Goal: Information Seeking & Learning: Check status

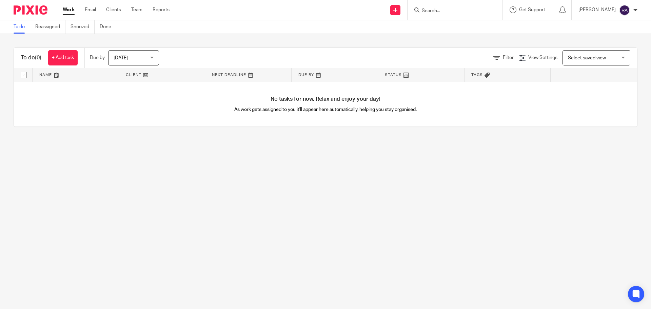
click at [460, 3] on div at bounding box center [455, 10] width 95 height 20
click at [459, 15] on div at bounding box center [455, 10] width 95 height 20
click at [457, 13] on input "Search" at bounding box center [451, 11] width 61 height 6
type input "jw br"
click at [465, 22] on link at bounding box center [477, 29] width 115 height 16
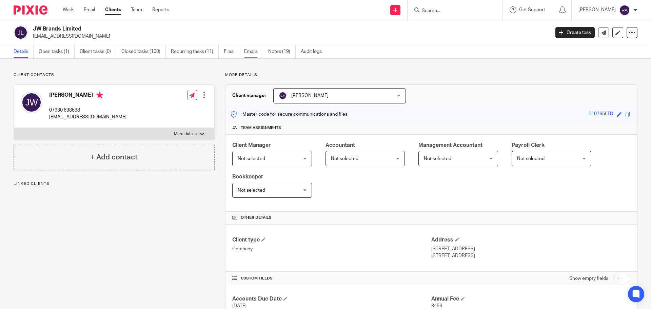
click at [252, 51] on link "Emails" at bounding box center [253, 51] width 19 height 13
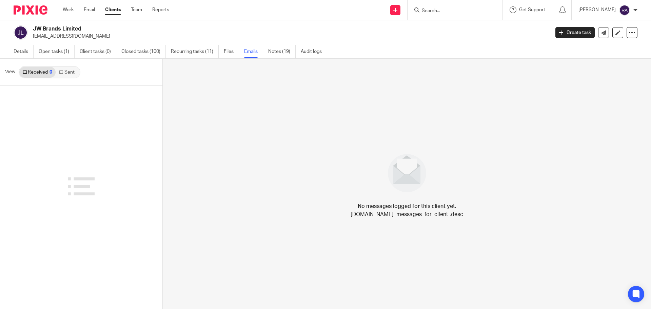
click at [69, 76] on link "Sent" at bounding box center [68, 72] width 24 height 11
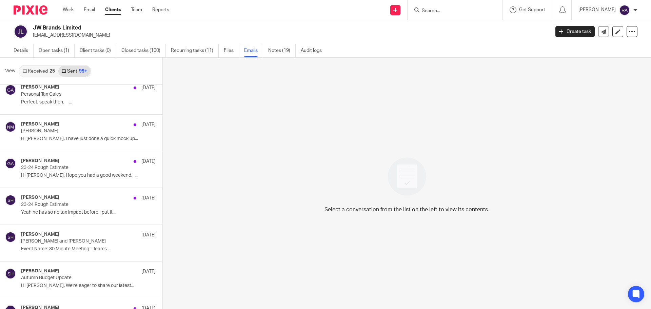
scroll to position [2723, 0]
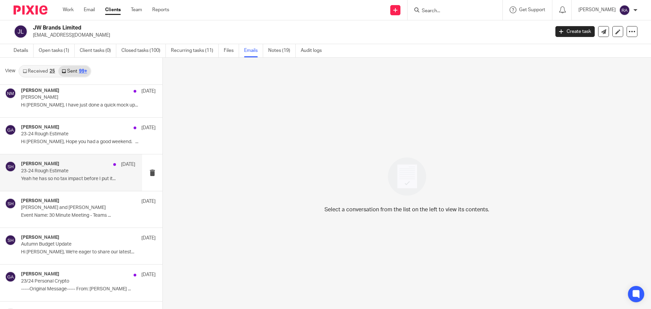
click at [73, 175] on div "Samuel Hopgood 7 Nov 23-24 Rough Estimate Yeah he has so no tax impact before I…" at bounding box center [78, 172] width 114 height 23
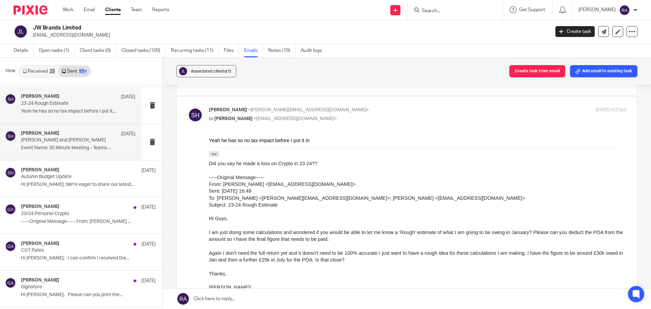
scroll to position [2790, 0]
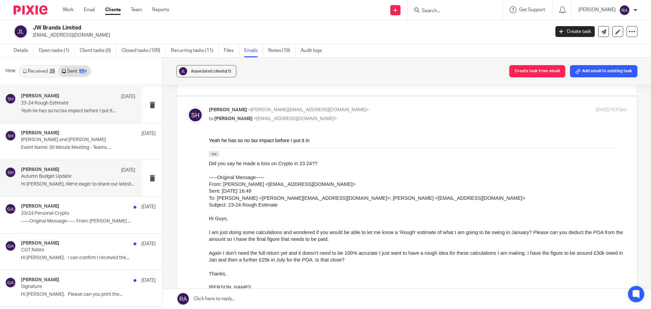
click at [83, 173] on div "Samuel Hopgood 30 Oct" at bounding box center [78, 170] width 114 height 7
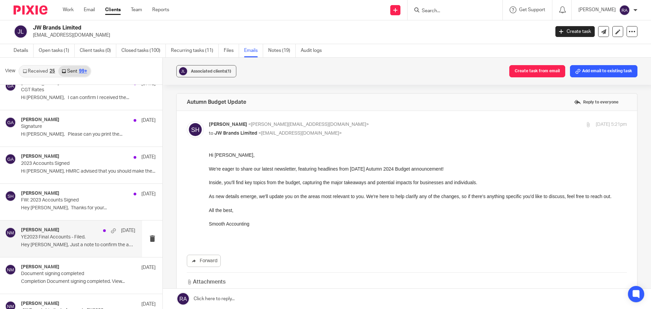
scroll to position [2960, 0]
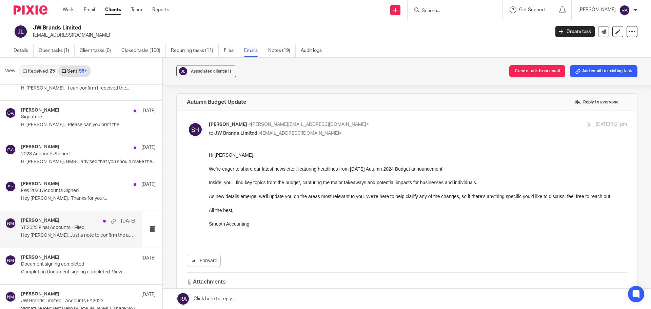
click at [57, 231] on div "Naomi Maire 27 Sep YE2023 Final Accounts - Filed. Hey Josh, Just a note to conf…" at bounding box center [78, 229] width 114 height 23
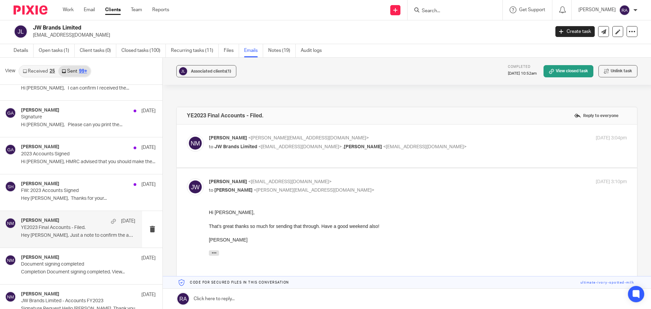
scroll to position [0, 0]
click at [270, 154] on div "Naomi Maire <naomi@smoothaccounting.co.uk> to JW Brands Limited <joshwaitebiz@g…" at bounding box center [407, 146] width 440 height 23
click at [321, 139] on p "Naomi Maire <naomi@smoothaccounting.co.uk>" at bounding box center [348, 138] width 279 height 7
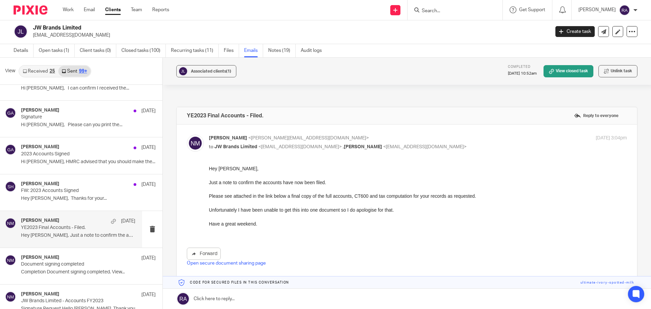
click at [335, 136] on p "Naomi Maire <naomi@smoothaccounting.co.uk>" at bounding box center [348, 138] width 279 height 7
checkbox input "false"
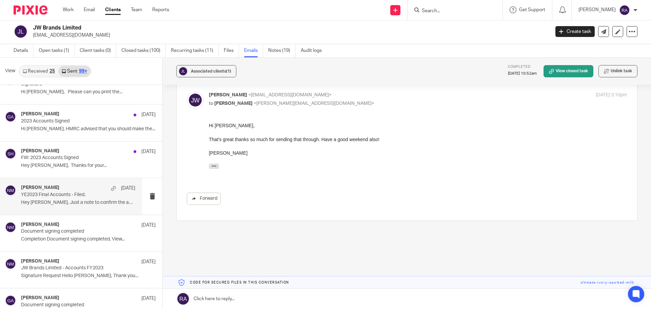
scroll to position [3062, 0]
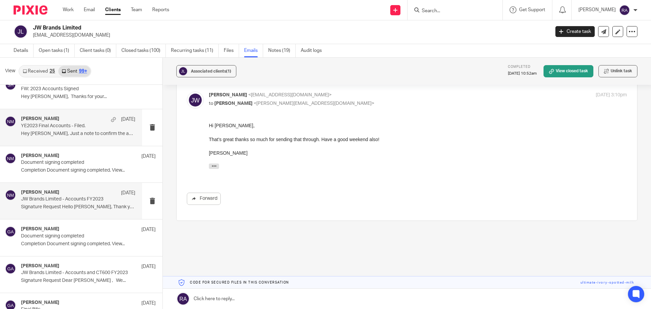
click at [69, 207] on p "Signature Request Hello Josh, Thank you..." at bounding box center [78, 207] width 114 height 6
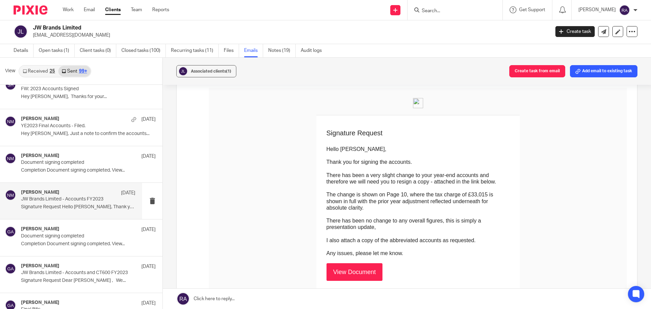
scroll to position [68, 0]
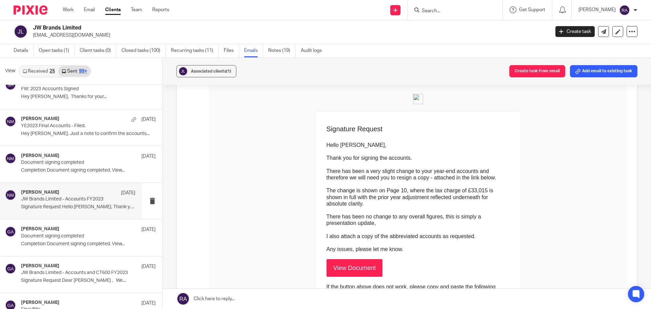
click at [327, 259] on link "View Document" at bounding box center [355, 268] width 56 height 18
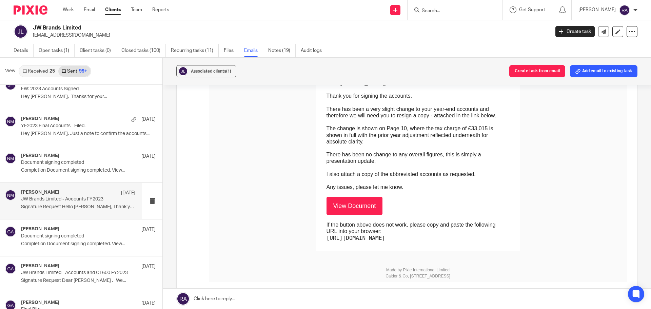
scroll to position [136, 0]
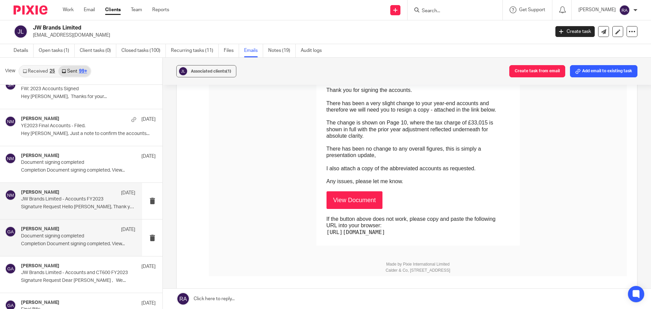
click at [68, 225] on div "Gemma Ayton 27 Sep Document signing completed Completion Document signing compl…" at bounding box center [71, 237] width 142 height 36
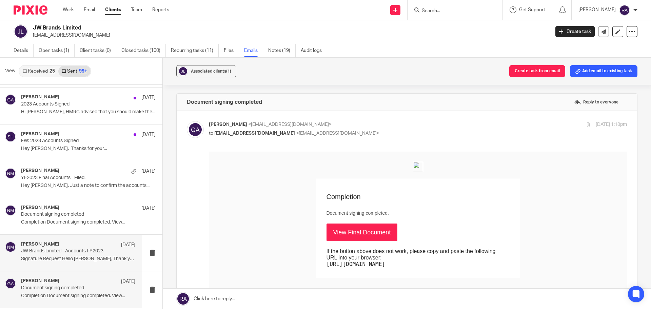
scroll to position [2994, 0]
